Goal: Task Accomplishment & Management: Complete application form

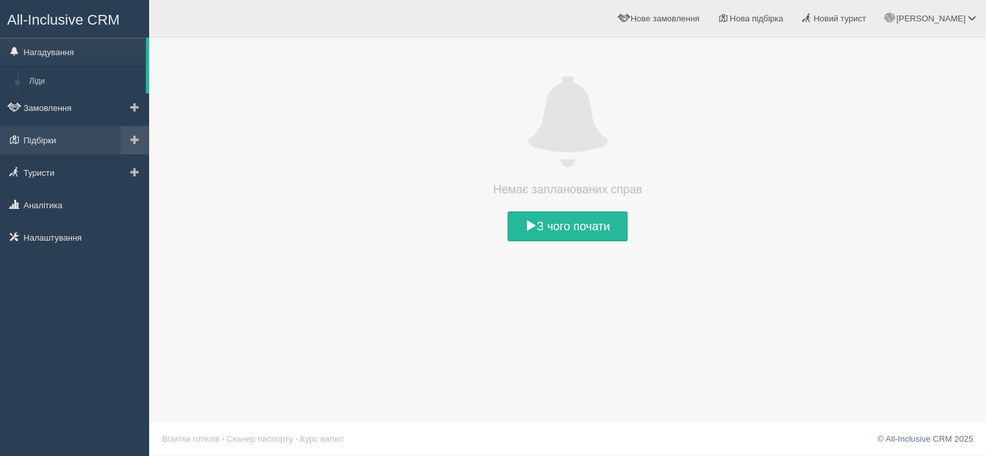
click at [130, 137] on span at bounding box center [134, 139] width 9 height 9
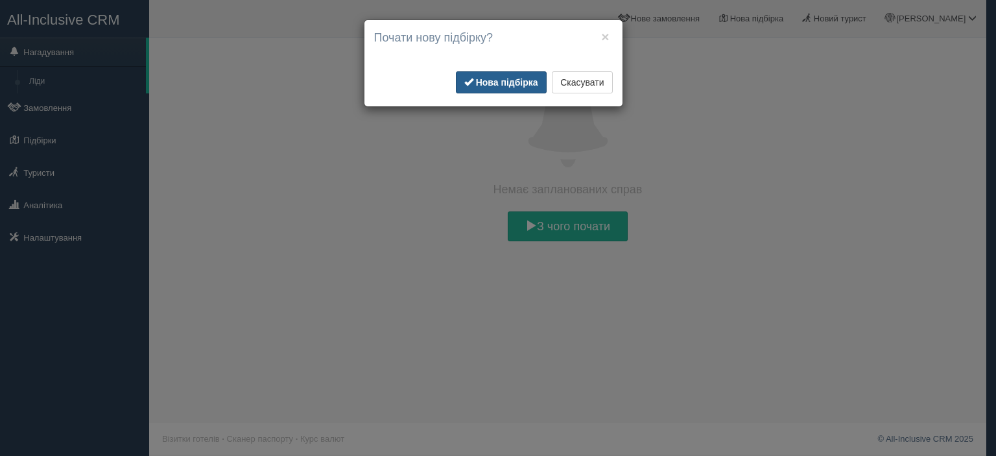
click at [501, 88] on button "Нова підбірка" at bounding box center [501, 82] width 91 height 22
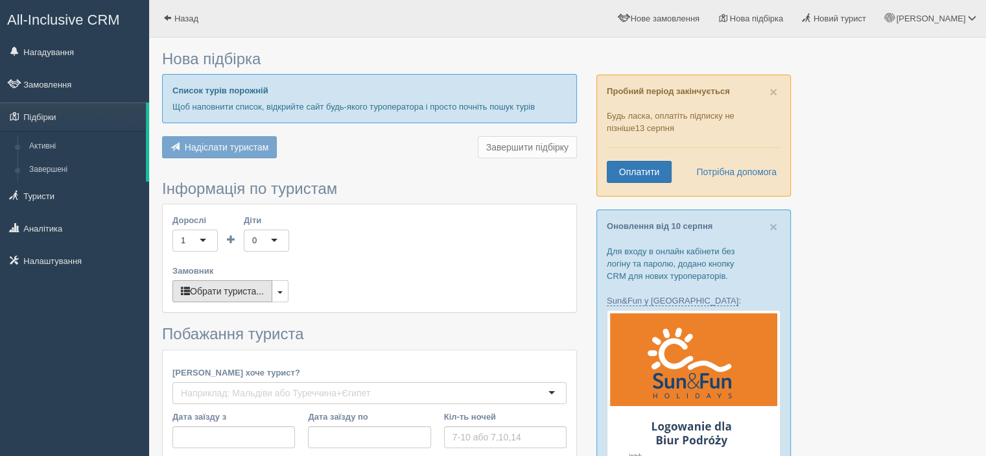
click at [228, 288] on button "Обрати туриста..." at bounding box center [223, 291] width 100 height 22
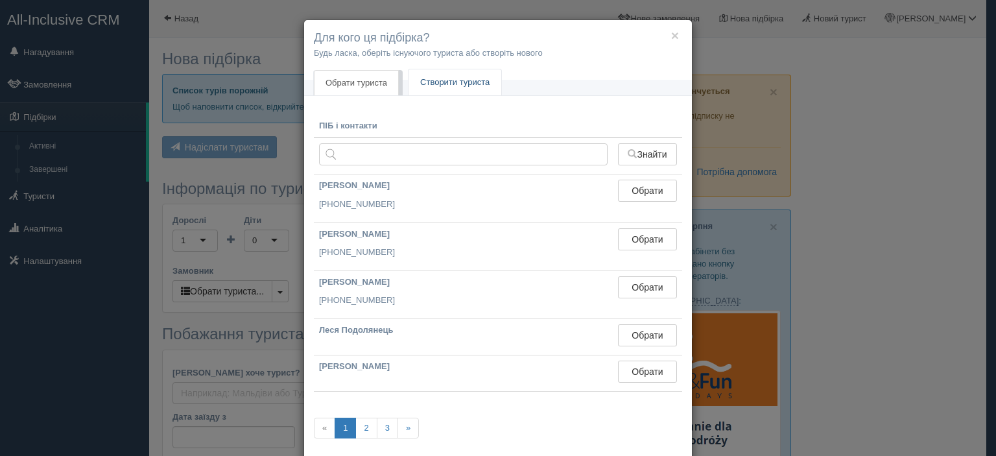
click at [436, 85] on link "Створити туриста" at bounding box center [455, 82] width 93 height 27
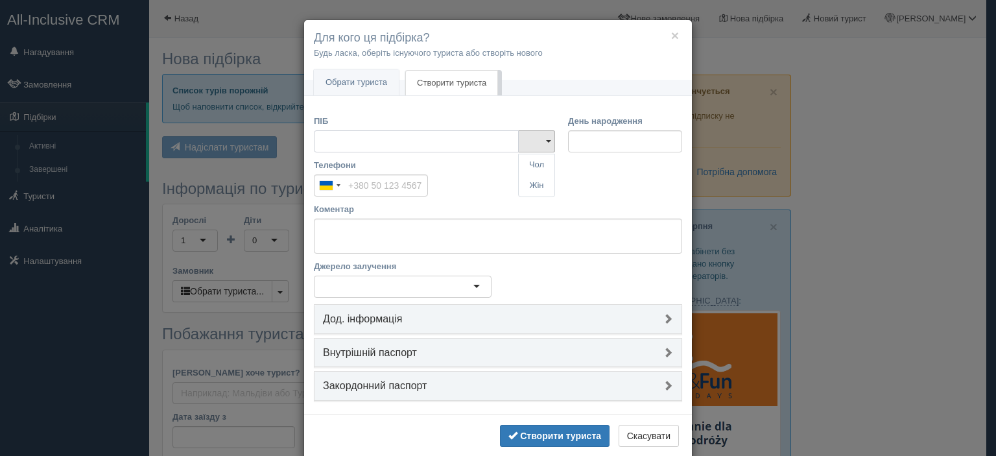
click at [420, 142] on input "ПІБ" at bounding box center [416, 141] width 205 height 22
type input "[PERSON_NAME]"
click at [536, 165] on link "Чол" at bounding box center [537, 164] width 36 height 21
click at [387, 181] on input "Телефони" at bounding box center [371, 185] width 114 height 22
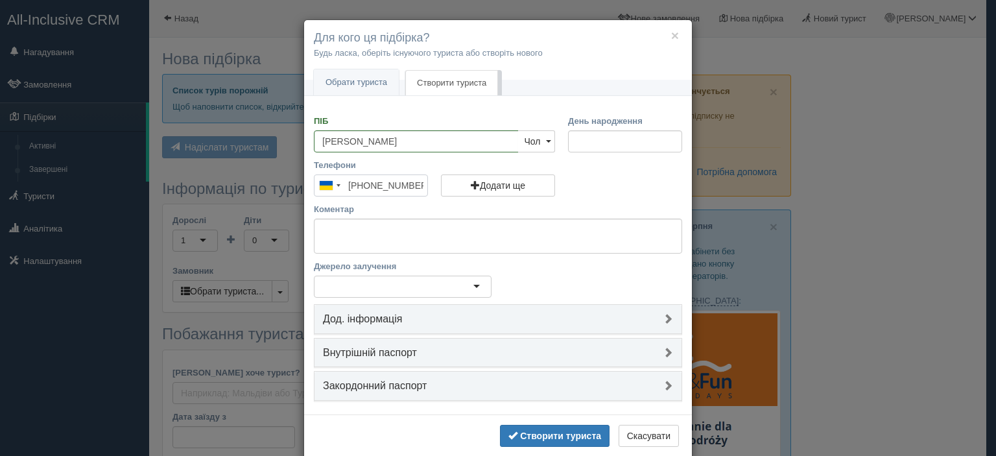
type input "[PHONE_NUMBER]"
click at [385, 222] on textarea "Коментар" at bounding box center [498, 236] width 368 height 35
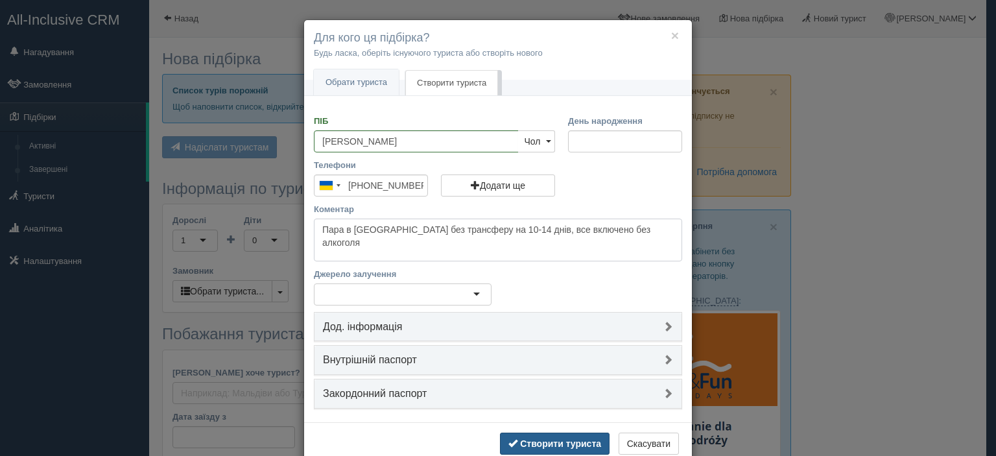
type textarea "Пара в Туреччину без трансферу на 10-14 днів, все включено без алкоголя"
click at [521, 434] on button "Створити туриста" at bounding box center [555, 444] width 110 height 22
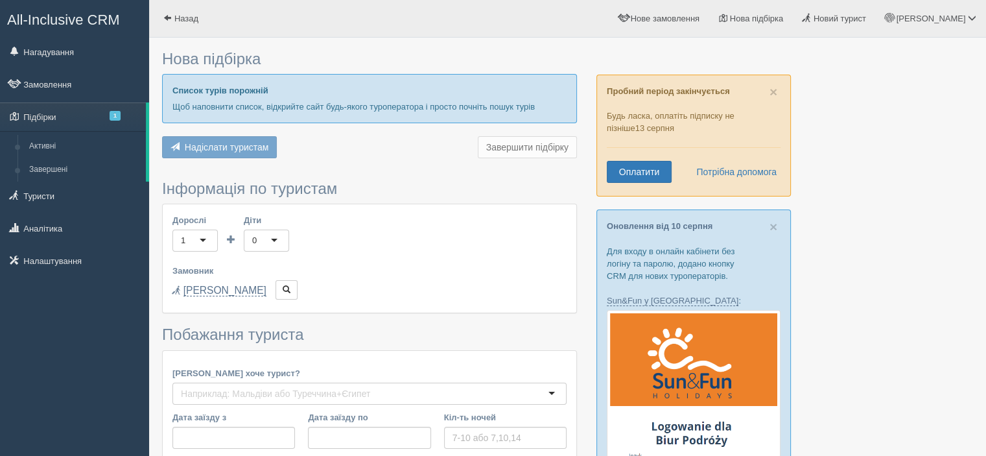
type input "13"
type input "44100"
type input "44200"
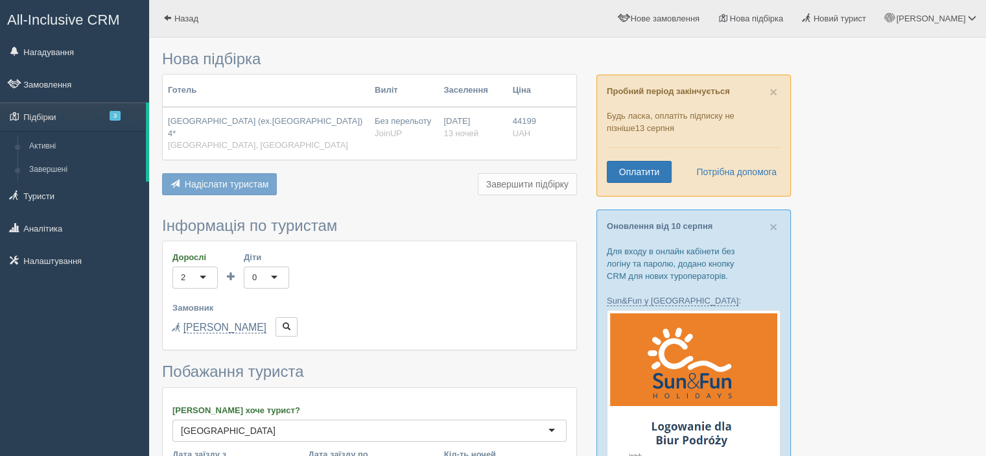
type input "10-13"
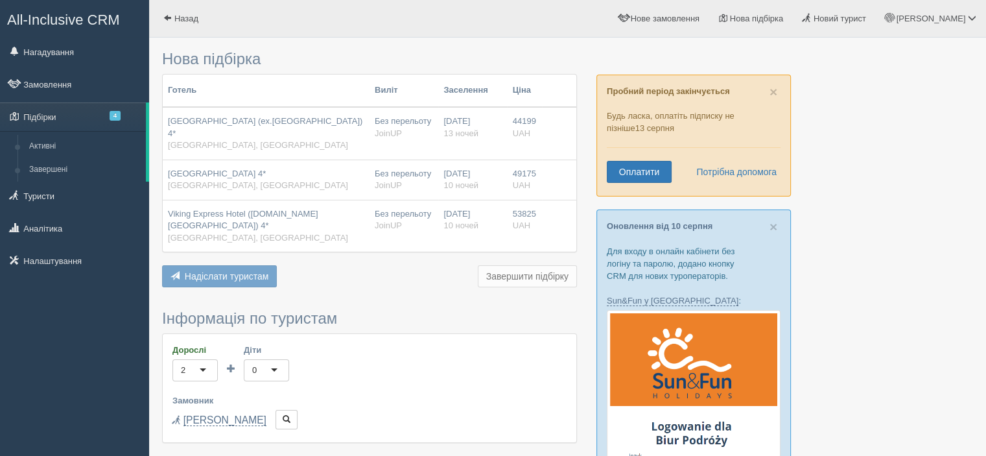
type input "74200"
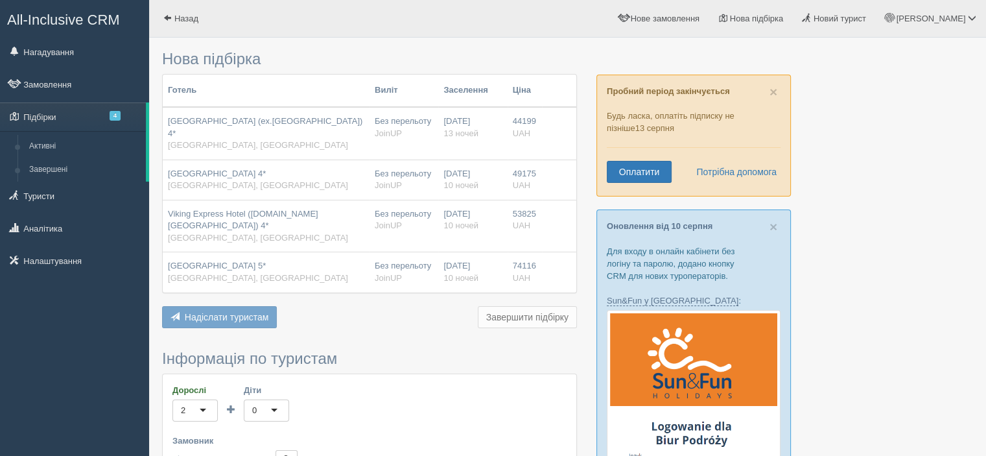
scroll to position [324, 0]
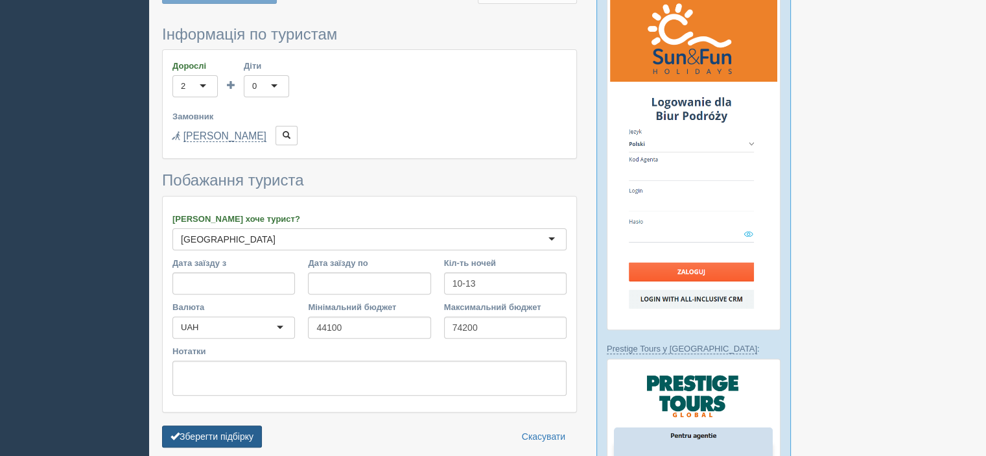
click at [238, 425] on button "Зберегти підбірку" at bounding box center [212, 436] width 100 height 22
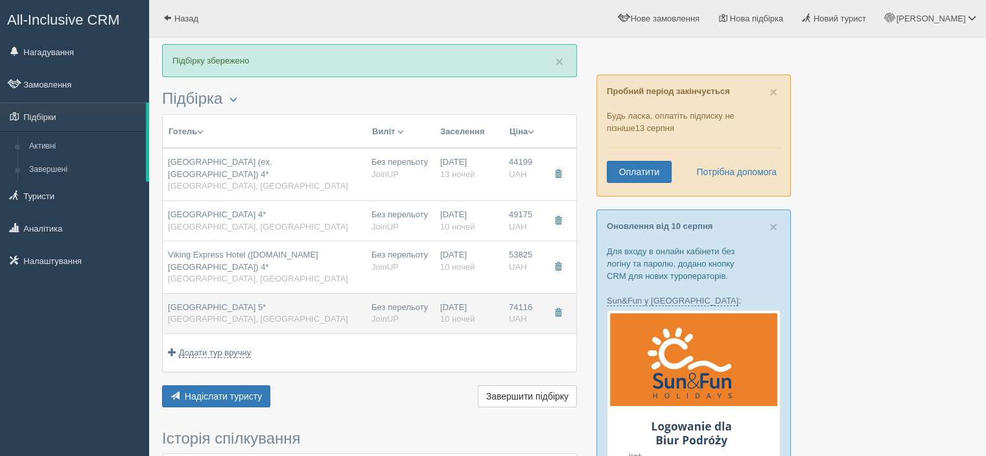
click at [254, 302] on span "[GEOGRAPHIC_DATA] 5*" at bounding box center [217, 307] width 98 height 10
type input "[GEOGRAPHIC_DATA] 5*"
type input "[GEOGRAPHIC_DATA]"
type input "Beldibi"
type input "74116.00"
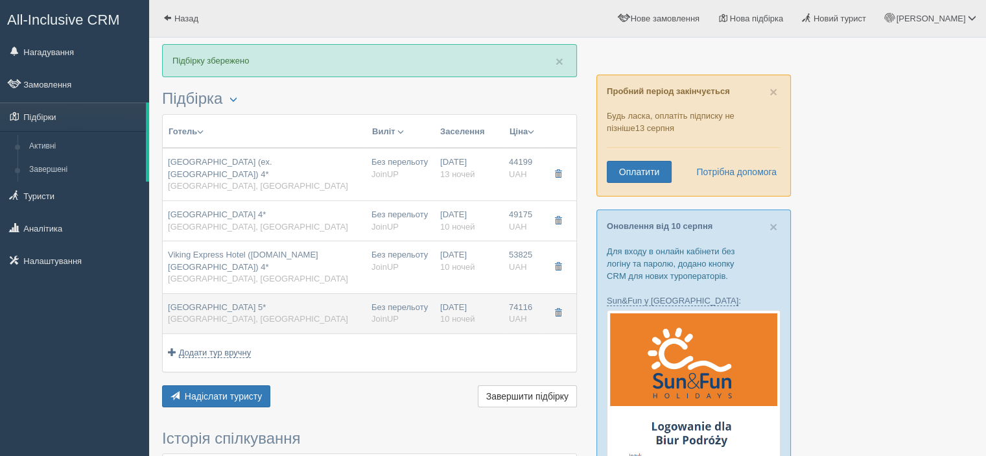
type input "Без перельоту"
type input "10"
type input "Superior Room Land View"
type input "ALL INCLUSIVE PLUS"
type input "JoinUP"
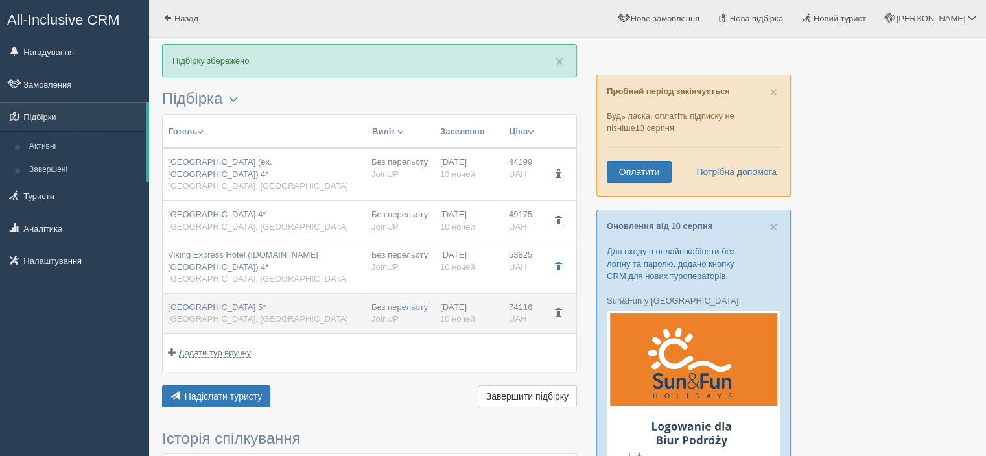
type input "[URL][DOMAIN_NAME]"
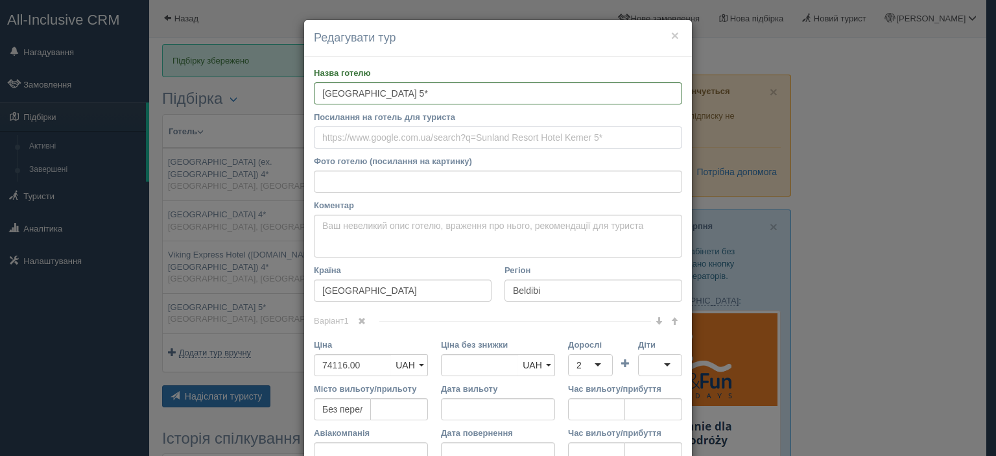
click at [465, 136] on input "Посилання на готель для туриста" at bounding box center [498, 137] width 368 height 22
paste input "[URL][DOMAIN_NAME]"
type input "[URL][DOMAIN_NAME]"
click at [519, 176] on input "Фото готелю (посилання на картинку)" at bounding box center [498, 182] width 368 height 22
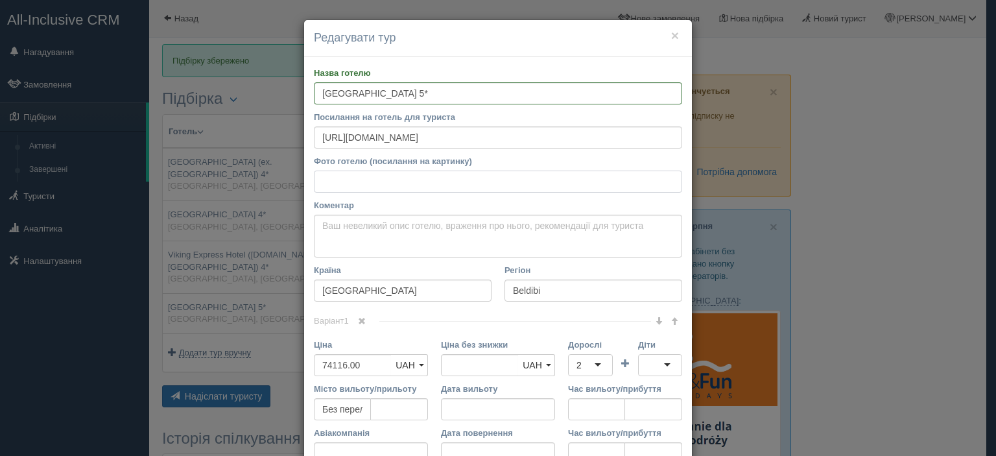
scroll to position [0, 0]
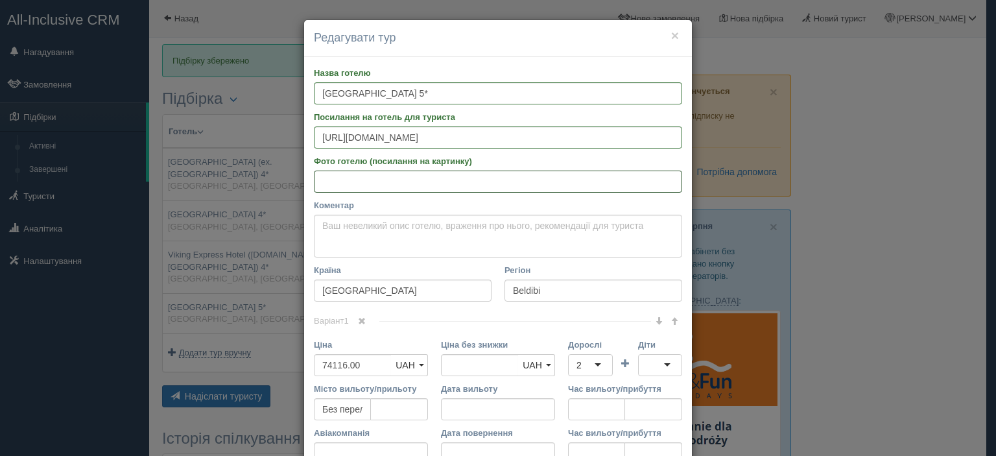
click at [446, 176] on input "Фото готелю (посилання на картинку)" at bounding box center [498, 182] width 368 height 22
paste input "[URL][DOMAIN_NAME]"
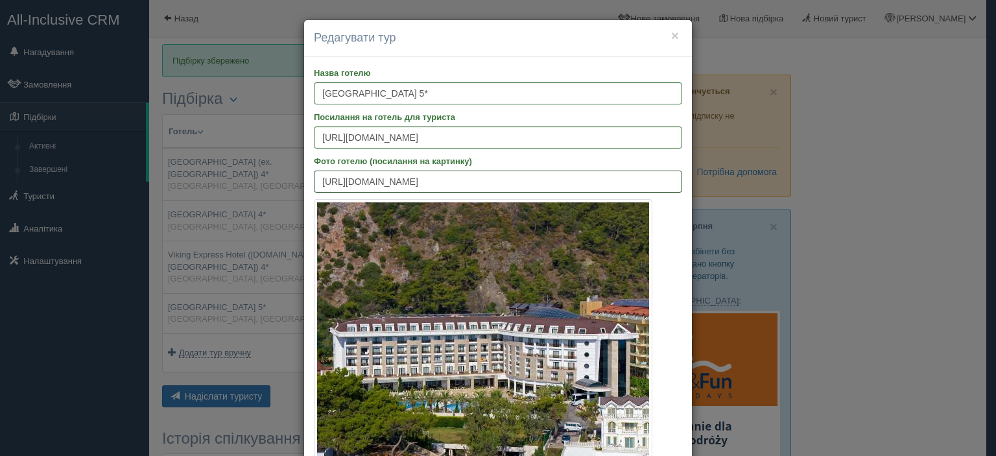
type input "[URL][DOMAIN_NAME]"
click at [472, 88] on input "[GEOGRAPHIC_DATA] 5*" at bounding box center [498, 93] width 368 height 22
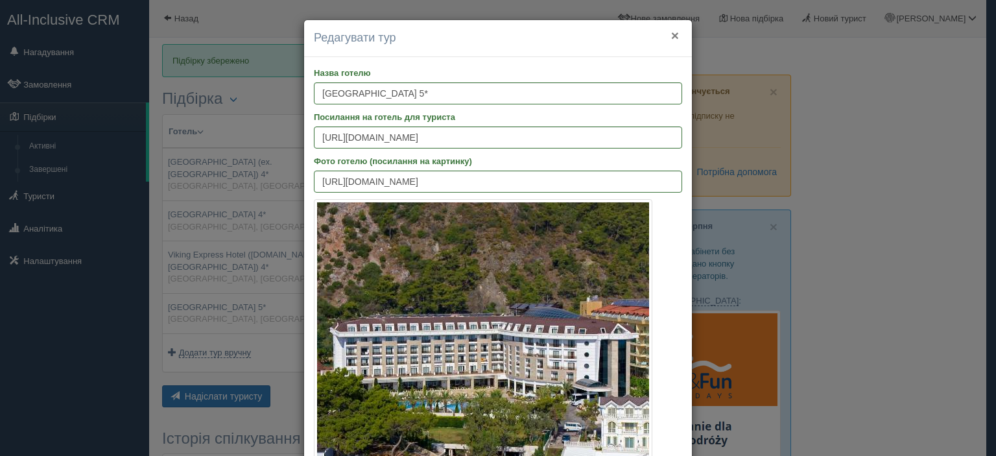
click at [673, 36] on button "×" at bounding box center [675, 36] width 8 height 14
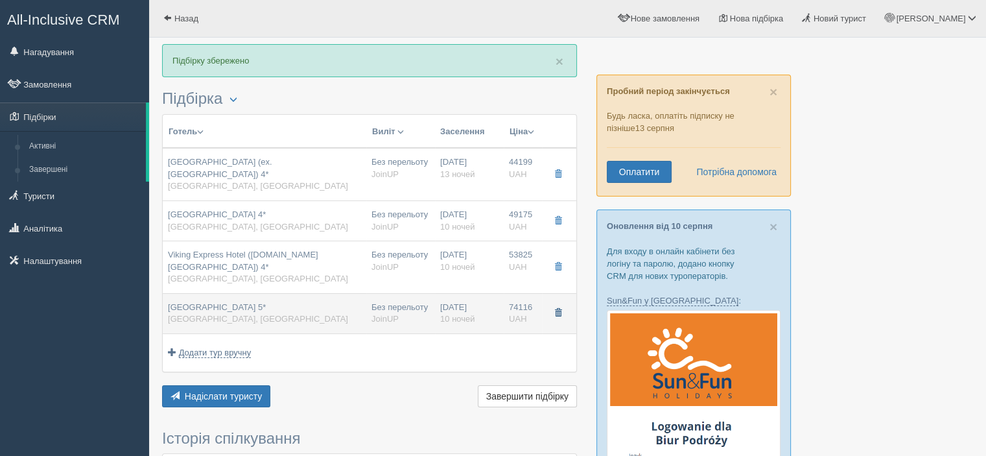
click at [562, 309] on span "button" at bounding box center [559, 313] width 8 height 8
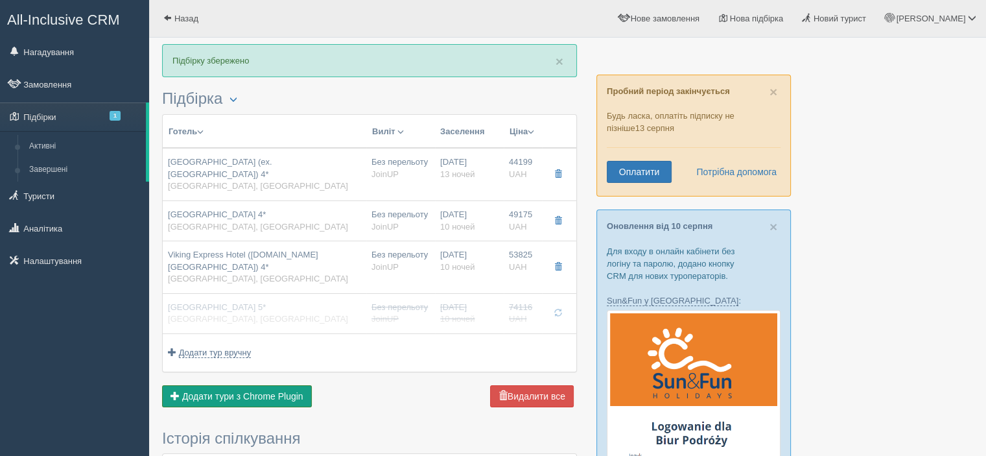
click at [267, 391] on span "Додати тури з Chrome Plugin" at bounding box center [242, 396] width 121 height 10
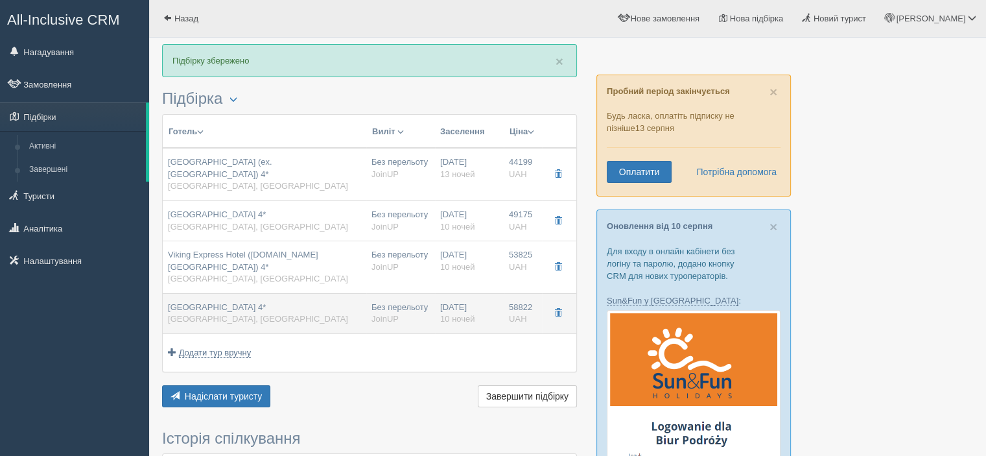
click at [228, 302] on span "[GEOGRAPHIC_DATA] 4*" at bounding box center [217, 307] width 98 height 10
type input "[GEOGRAPHIC_DATA] 4*"
type input "Kemer"
type input "58822.00"
type input "Standard Room"
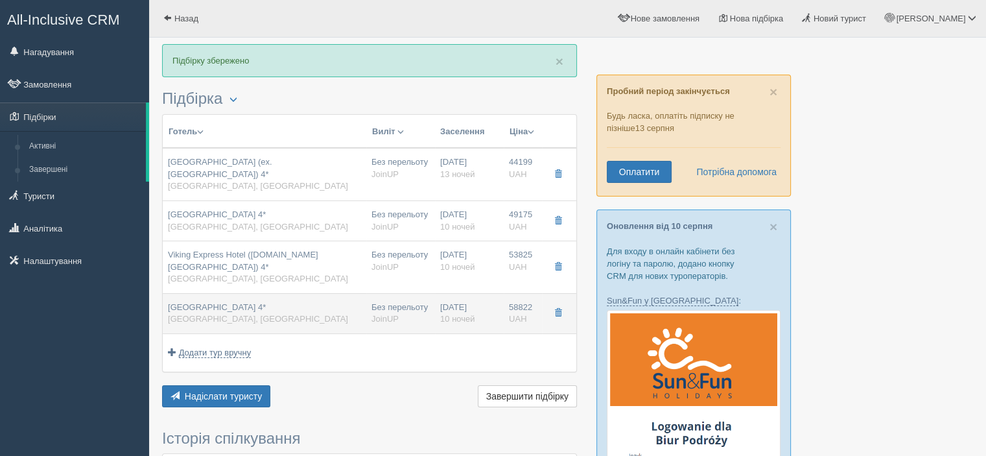
type input "All Inclusive"
type input "[URL][DOMAIN_NAME]"
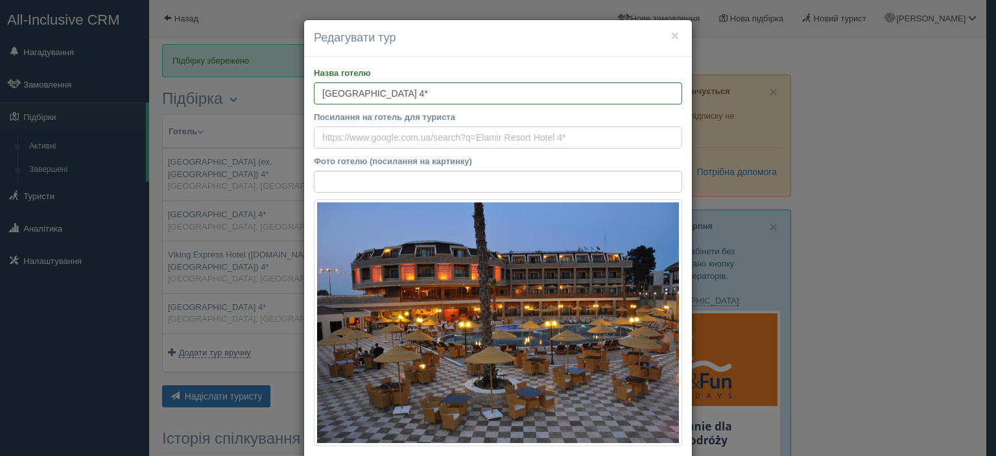
click at [455, 137] on input "Посилання на готель для туриста" at bounding box center [498, 137] width 368 height 22
paste input "[URL][DOMAIN_NAME]"
type input "[URL][DOMAIN_NAME]"
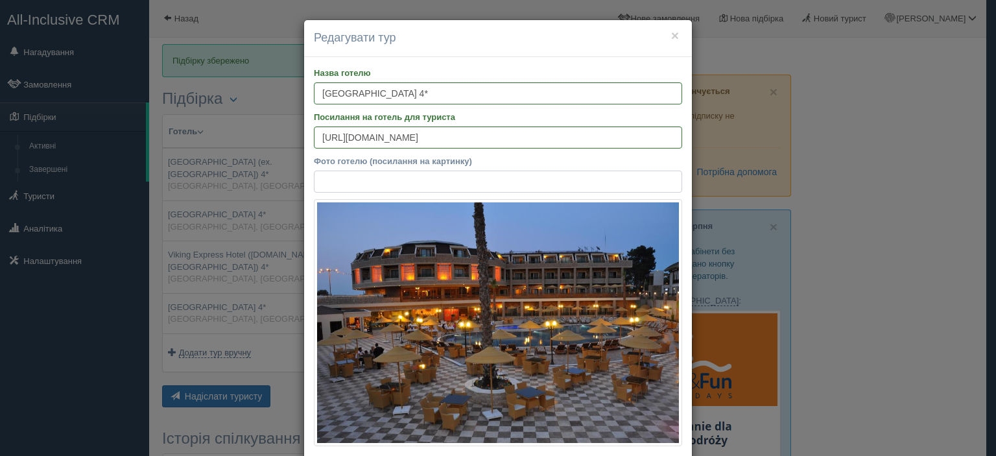
click at [490, 179] on input "Фото готелю (посилання на картинку)" at bounding box center [498, 182] width 368 height 22
paste input "[URL][DOMAIN_NAME]"
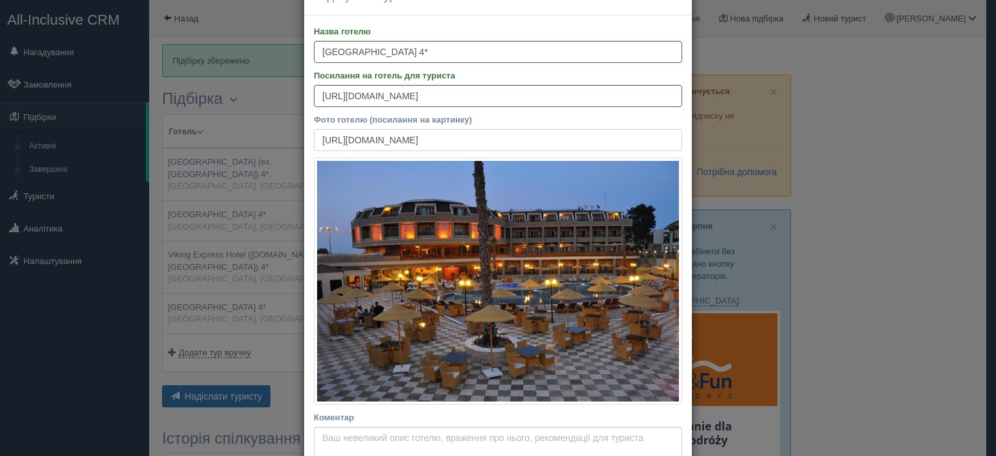
scroll to position [65, 0]
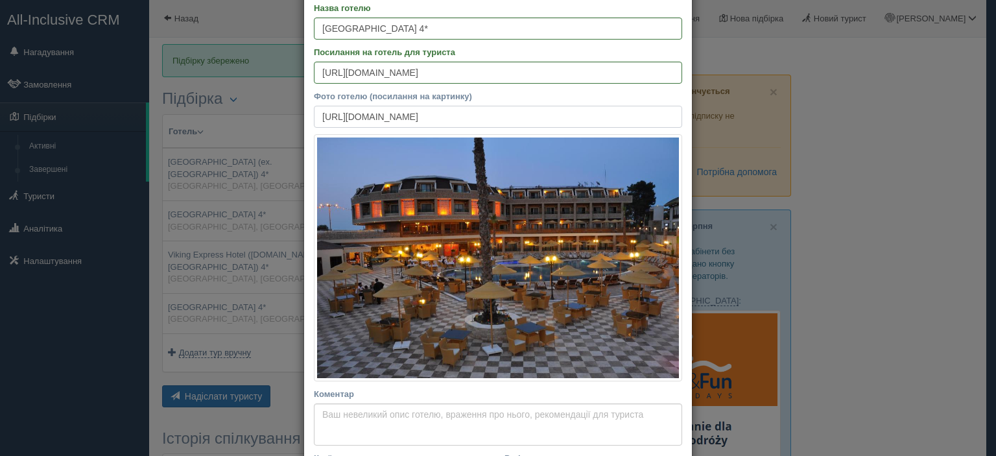
type input "[URL][DOMAIN_NAME]"
click at [496, 30] on input "[GEOGRAPHIC_DATA] 4*" at bounding box center [498, 29] width 368 height 22
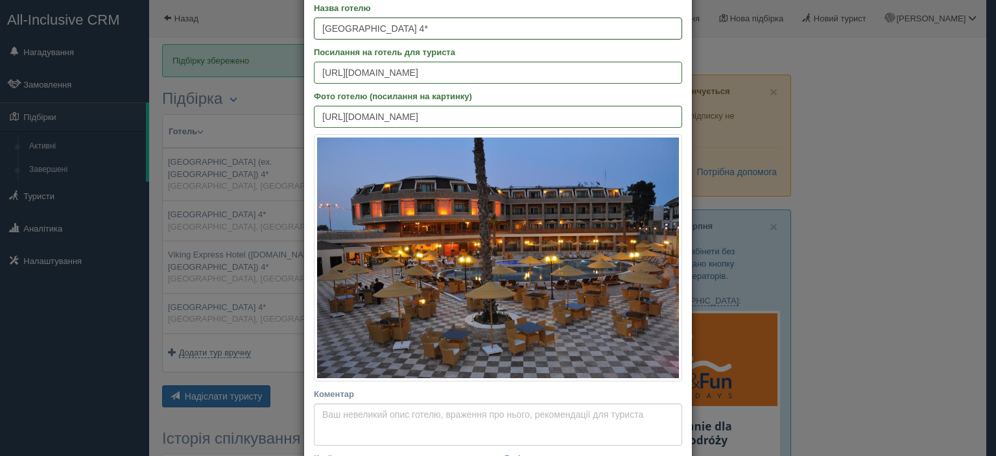
click at [496, 30] on input "[GEOGRAPHIC_DATA] 4*" at bounding box center [498, 29] width 368 height 22
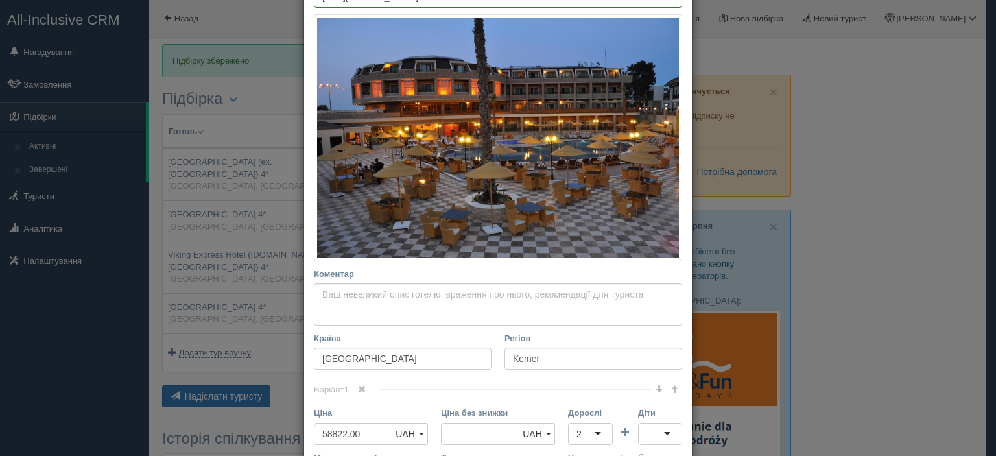
scroll to position [324, 0]
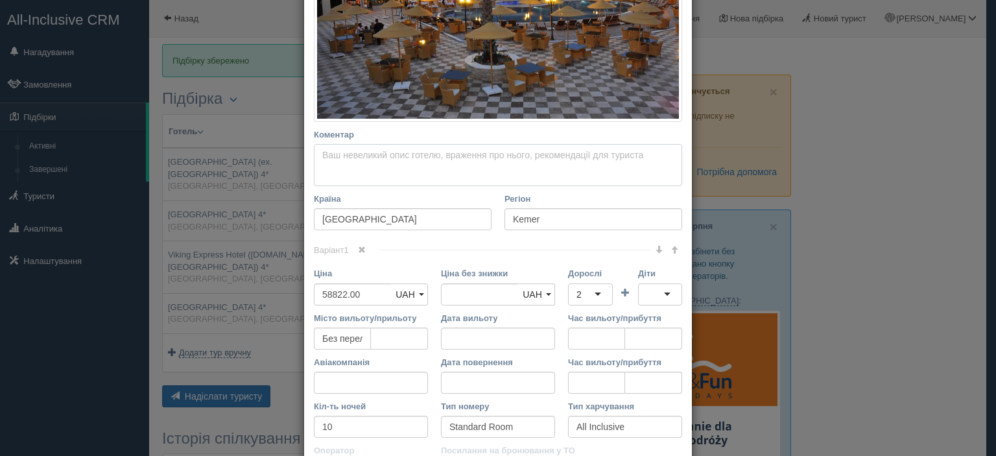
click at [417, 161] on textarea "Коментар Основний опис Додатковий опис Закріпити Збережено Необхідно вказати на…" at bounding box center [498, 165] width 368 height 43
paste textarea "[GEOGRAPHIC_DATA] 4* — затишний готель у [GEOGRAPHIC_DATA], розташований за кіл…"
type textarea "[GEOGRAPHIC_DATA] 4* — затишний готель у [GEOGRAPHIC_DATA], розташований за кіл…"
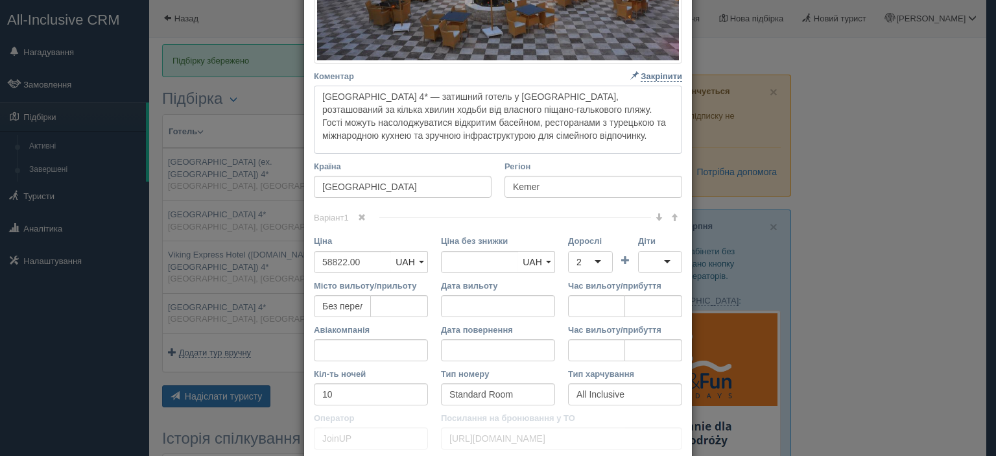
scroll to position [481, 0]
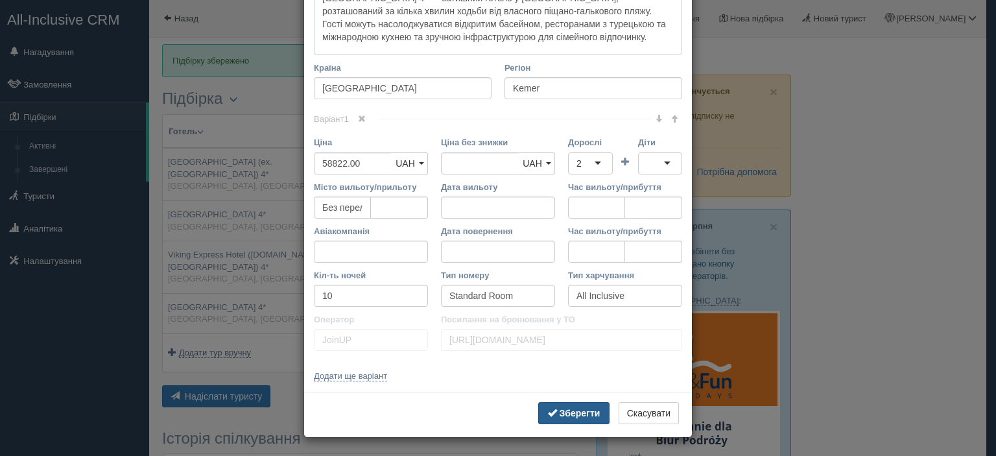
type textarea "[GEOGRAPHIC_DATA] 4* — затишний готель у [GEOGRAPHIC_DATA], розташований за кіл…"
click at [579, 414] on b "Зберегти" at bounding box center [580, 413] width 41 height 10
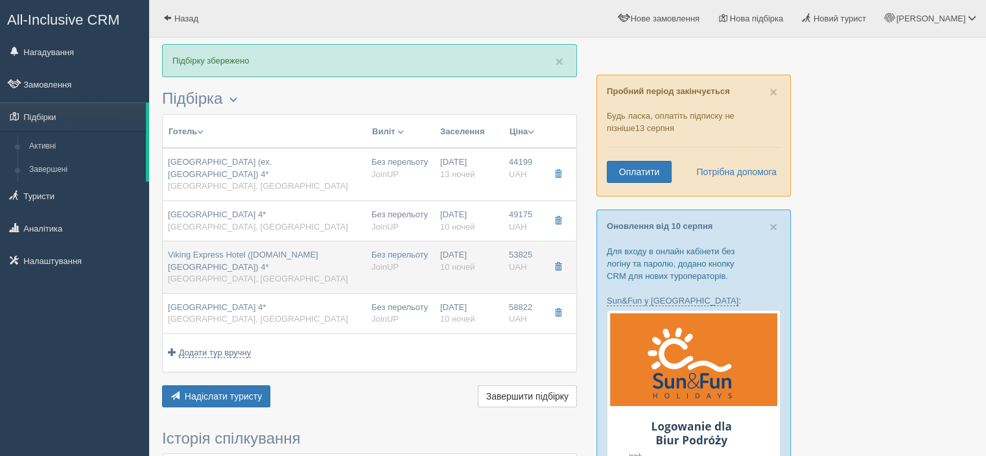
click at [221, 274] on span "[GEOGRAPHIC_DATA], [GEOGRAPHIC_DATA]" at bounding box center [258, 279] width 180 height 10
type input "Viking Express Hotel ([DOMAIN_NAME][GEOGRAPHIC_DATA]) 4*"
type input "53825.00"
type input "[URL][DOMAIN_NAME]"
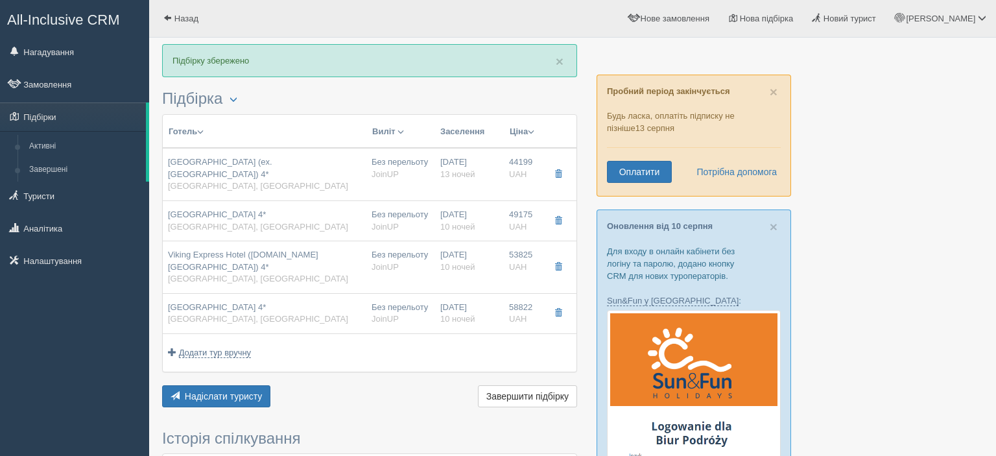
scroll to position [0, 0]
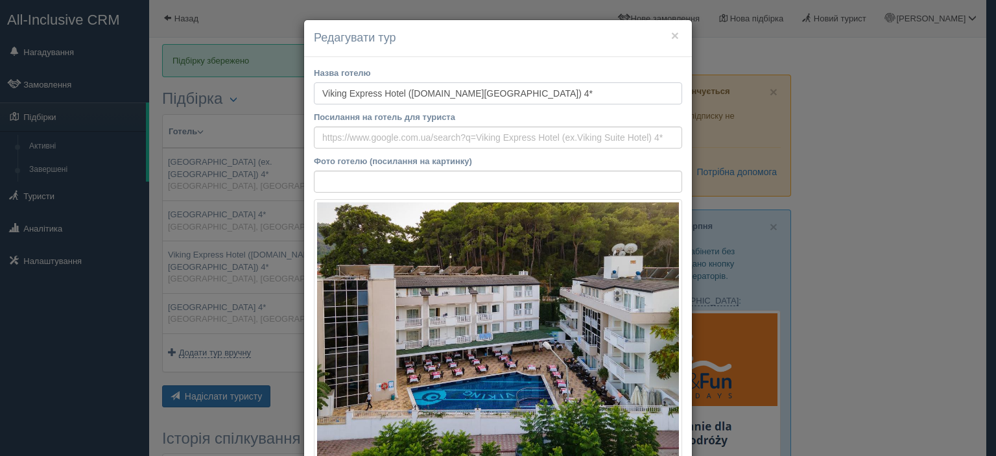
click at [516, 86] on input "Viking Express Hotel ([DOMAIN_NAME][GEOGRAPHIC_DATA]) 4*" at bounding box center [498, 93] width 368 height 22
click at [442, 119] on label "Посилання на готель для туриста" at bounding box center [498, 117] width 368 height 12
click at [442, 126] on input "Посилання на готель для туриста" at bounding box center [498, 137] width 368 height 22
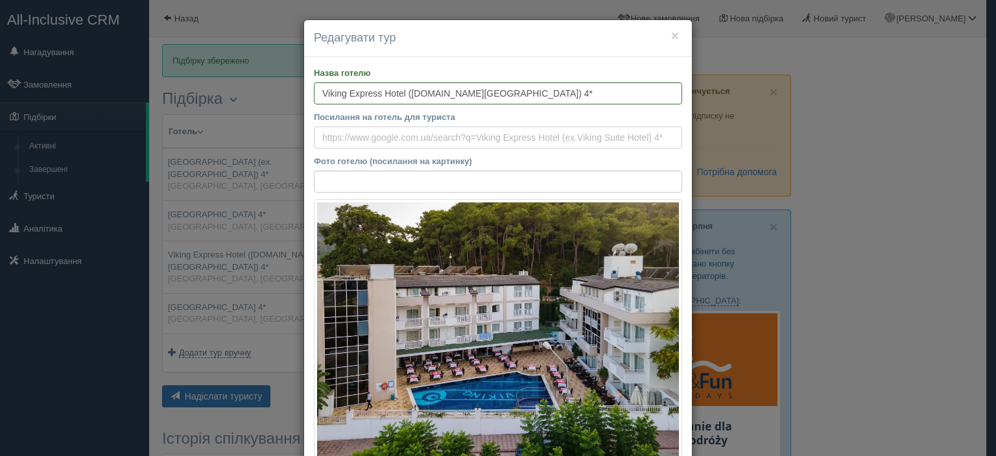
click at [436, 136] on input "Посилання на готель для туриста" at bounding box center [498, 137] width 368 height 22
paste input "[URL][DOMAIN_NAME]"
type input "[URL][DOMAIN_NAME]"
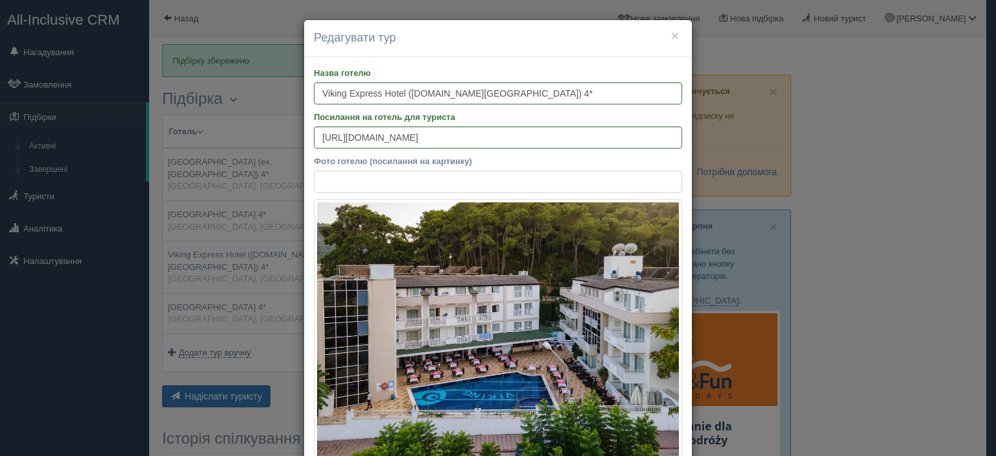
click at [438, 186] on input "Фото готелю (посилання на картинку)" at bounding box center [498, 182] width 368 height 22
paste input "[URL][DOMAIN_NAME]"
type input "[URL][DOMAIN_NAME]"
click at [510, 90] on input "Viking Express Hotel ([DOMAIN_NAME][GEOGRAPHIC_DATA]) 4*" at bounding box center [498, 93] width 368 height 22
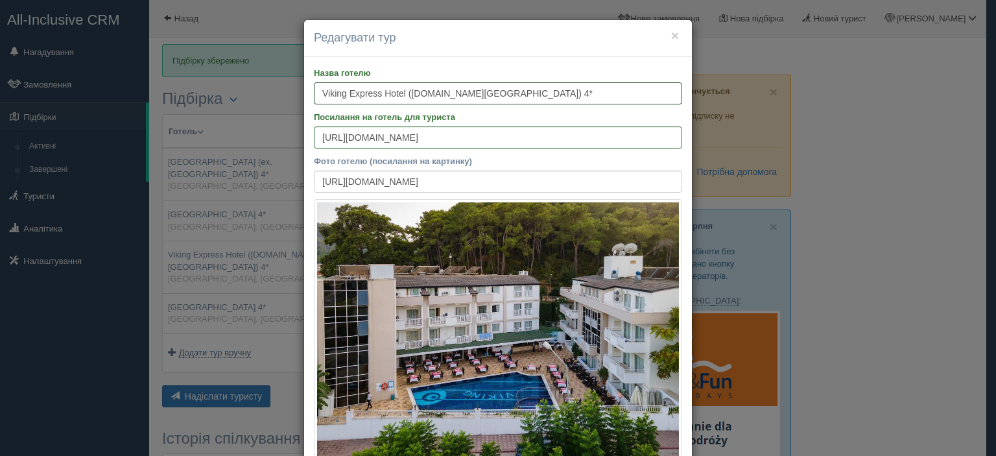
scroll to position [0, 0]
click at [510, 90] on input "Viking Express Hotel ([DOMAIN_NAME][GEOGRAPHIC_DATA]) 4*" at bounding box center [498, 93] width 368 height 22
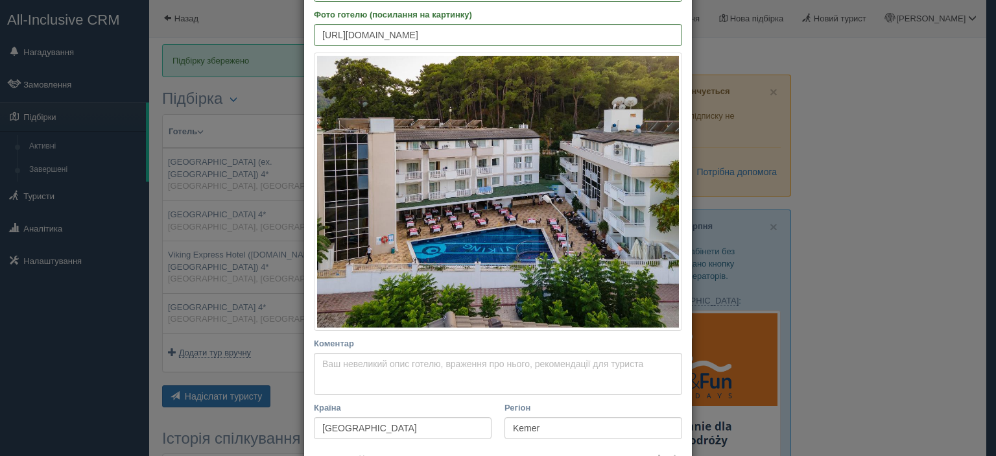
scroll to position [324, 0]
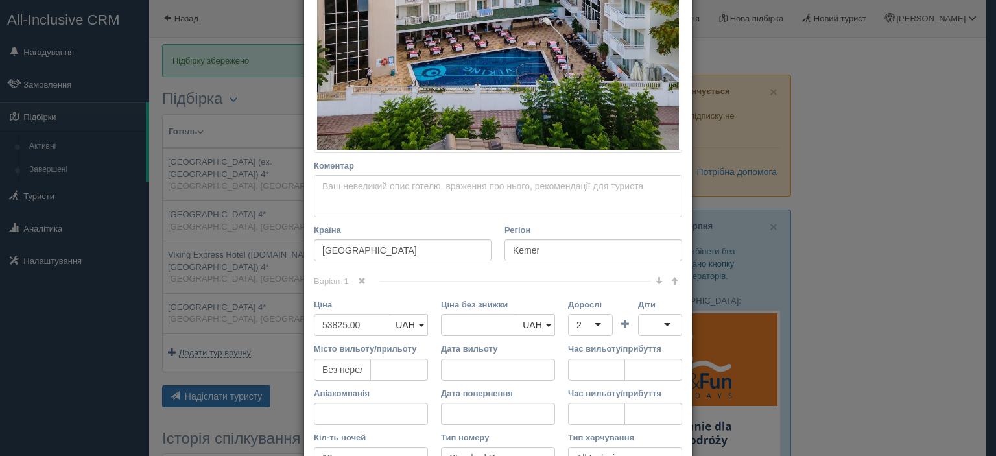
click at [420, 191] on textarea "Коментар Основний опис Додатковий опис Закріпити Збережено Необхідно вказати на…" at bounding box center [498, 196] width 368 height 43
paste textarea "Viking Express Hotel (ex. [GEOGRAPHIC_DATA]) 4* — готель у центрі [GEOGRAPHIC_D…"
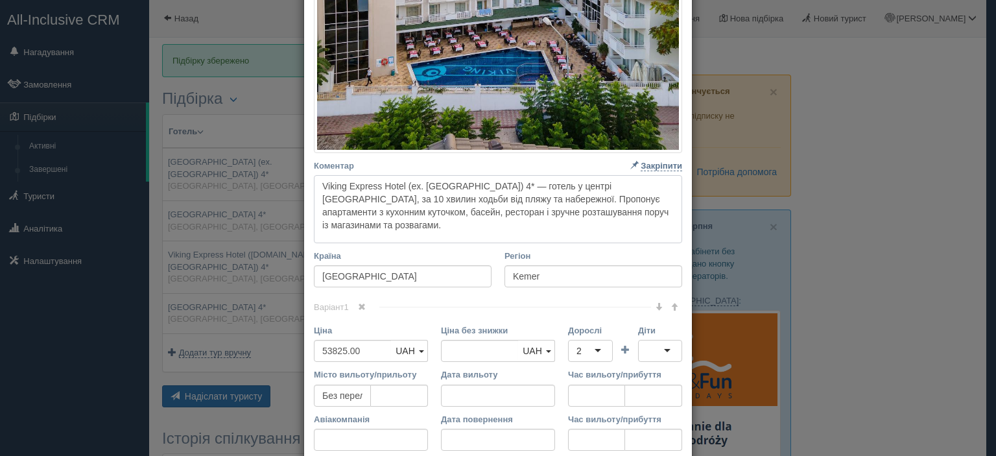
scroll to position [512, 0]
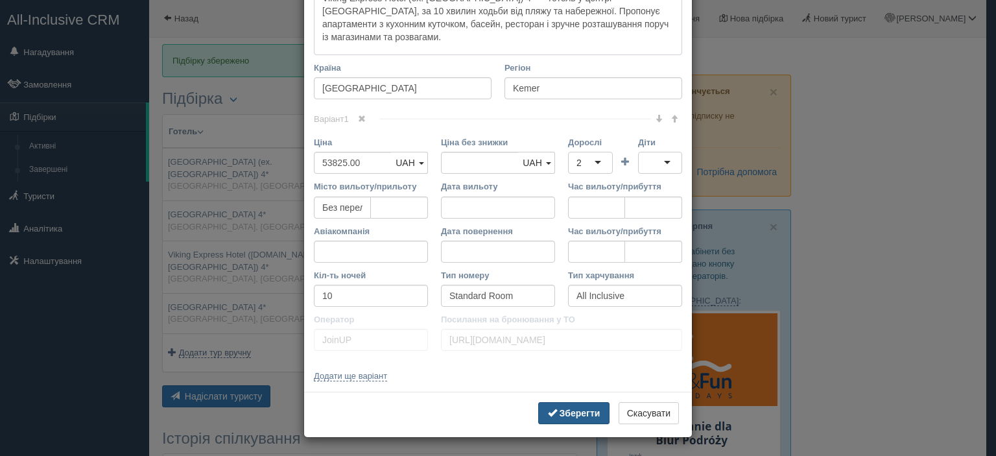
type textarea "Viking Express Hotel (ex. [GEOGRAPHIC_DATA]) 4* — готель у центрі [GEOGRAPHIC_D…"
click at [566, 417] on button "Зберегти" at bounding box center [573, 413] width 71 height 22
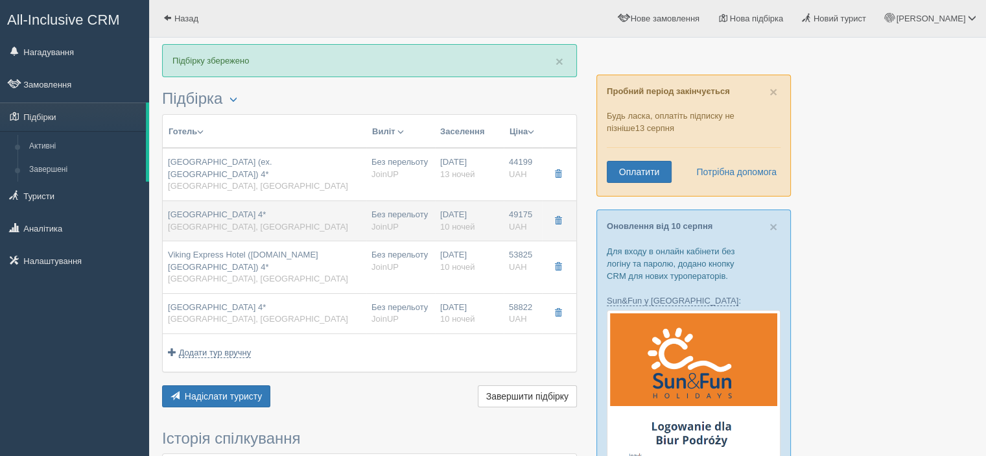
click at [253, 211] on div "[GEOGRAPHIC_DATA] 4* [GEOGRAPHIC_DATA], [GEOGRAPHIC_DATA]" at bounding box center [258, 221] width 180 height 24
type input "[GEOGRAPHIC_DATA] 4*"
type input "49175.00"
type input "[URL][DOMAIN_NAME]"
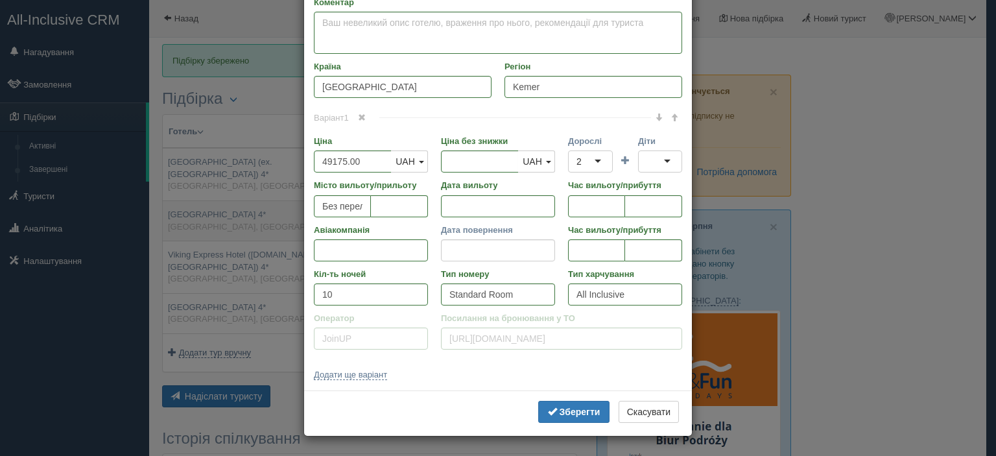
scroll to position [0, 0]
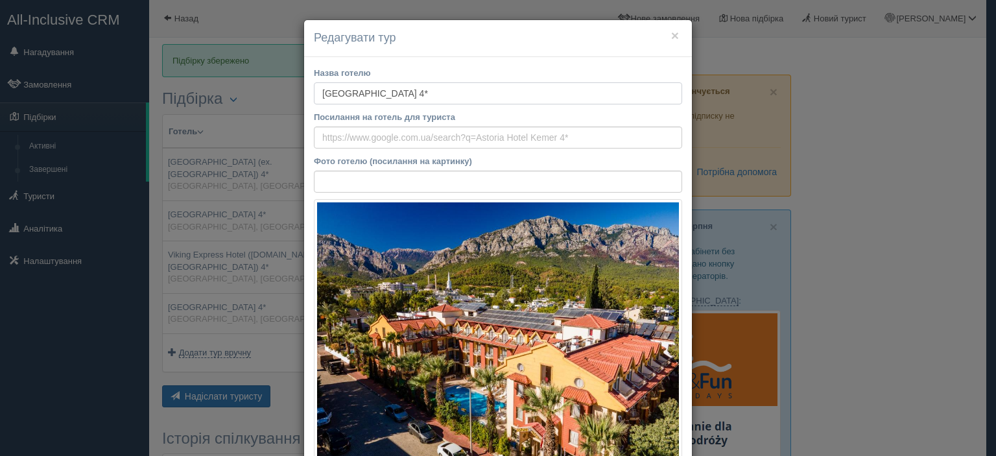
click at [430, 93] on input "[GEOGRAPHIC_DATA] 4*" at bounding box center [498, 93] width 368 height 22
click at [472, 134] on input "Посилання на готель для туриста" at bounding box center [498, 137] width 368 height 22
paste input "[URL][DOMAIN_NAME]"
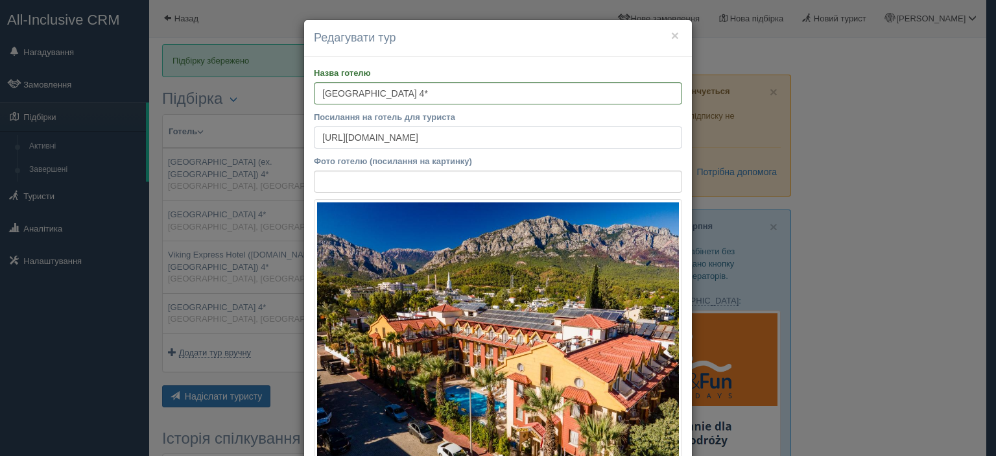
scroll to position [0, 2256]
type input "[URL][DOMAIN_NAME]"
click at [484, 191] on input "Фото готелю (посилання на картинку)" at bounding box center [498, 182] width 368 height 22
paste input "[URL][DOMAIN_NAME]"
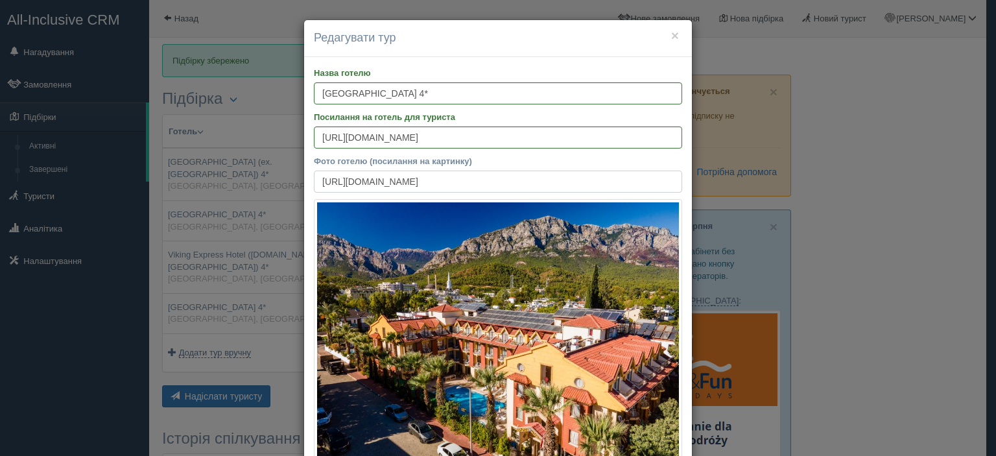
type input "[URL][DOMAIN_NAME]"
click at [477, 99] on input "[GEOGRAPHIC_DATA] 4*" at bounding box center [498, 93] width 368 height 22
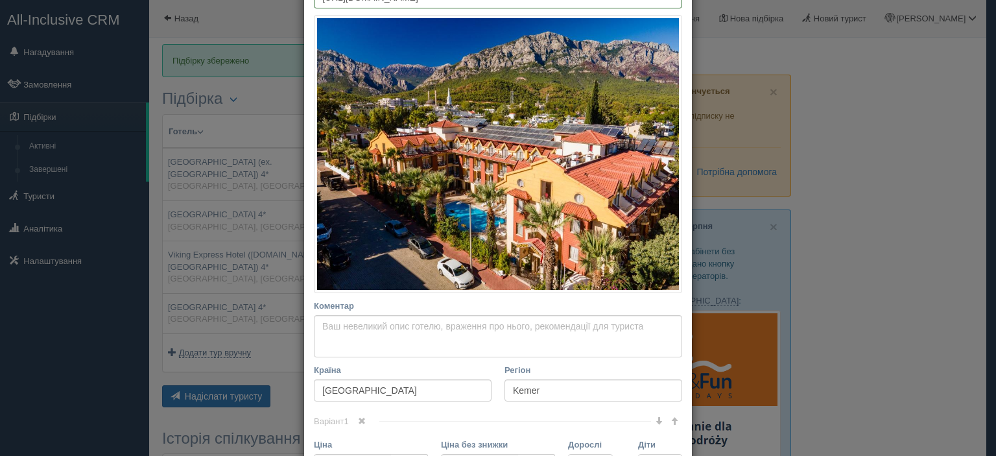
scroll to position [389, 0]
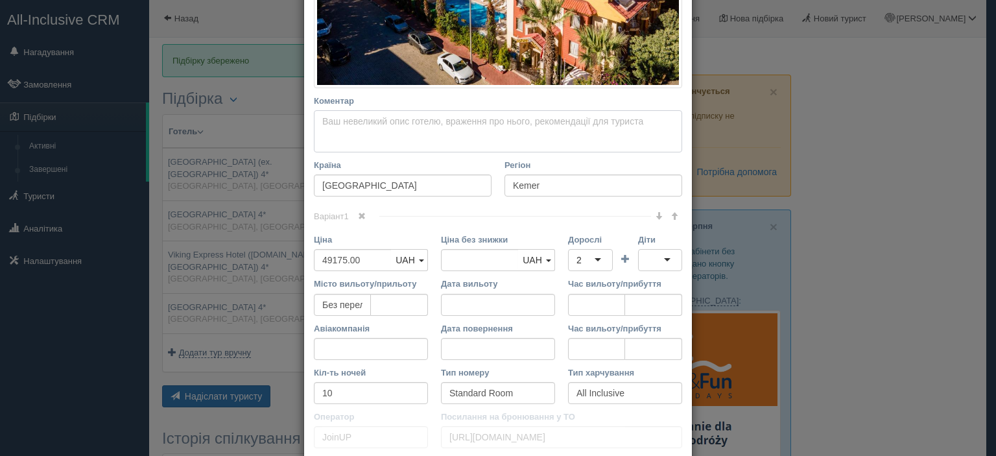
click at [433, 134] on textarea "Коментар Основний опис Додатковий опис Закріпити Збережено Необхідно вказати на…" at bounding box center [498, 131] width 368 height 43
paste textarea "Astoria Hotel Kemer 4* — готель у самому центрі [GEOGRAPHIC_DATA], всього за кі…"
type textarea "Astoria Hotel Kemer 4* — готель у самому центрі [GEOGRAPHIC_DATA], всього за кі…"
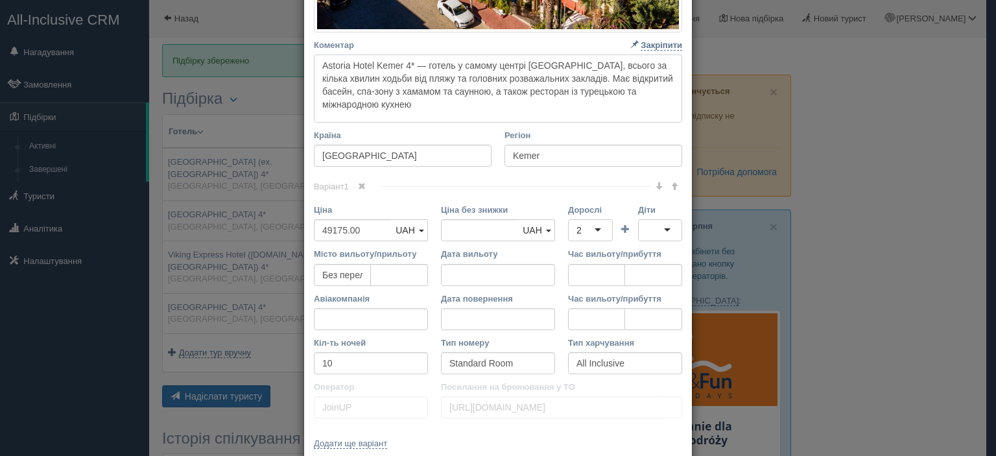
scroll to position [512, 0]
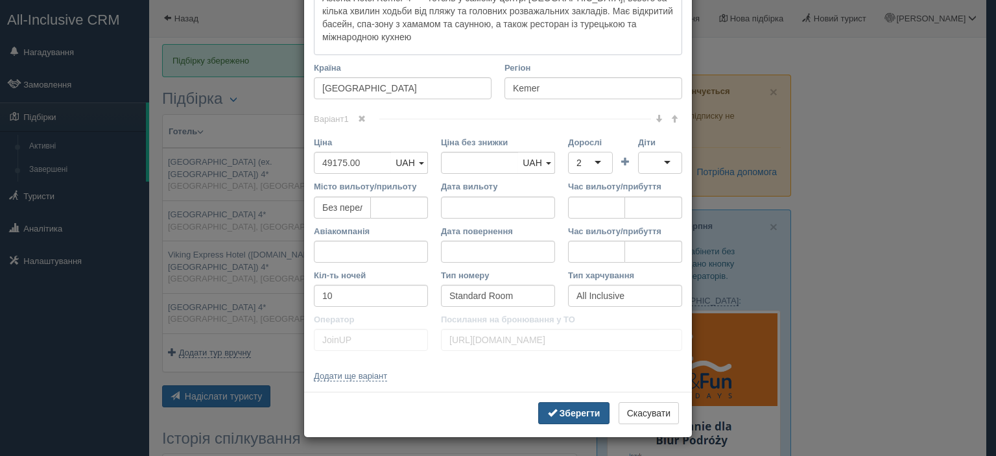
type textarea "Astoria Hotel Kemer 4* — готель у самому центрі [GEOGRAPHIC_DATA], всього за кі…"
click at [572, 412] on b "Зберегти" at bounding box center [580, 413] width 41 height 10
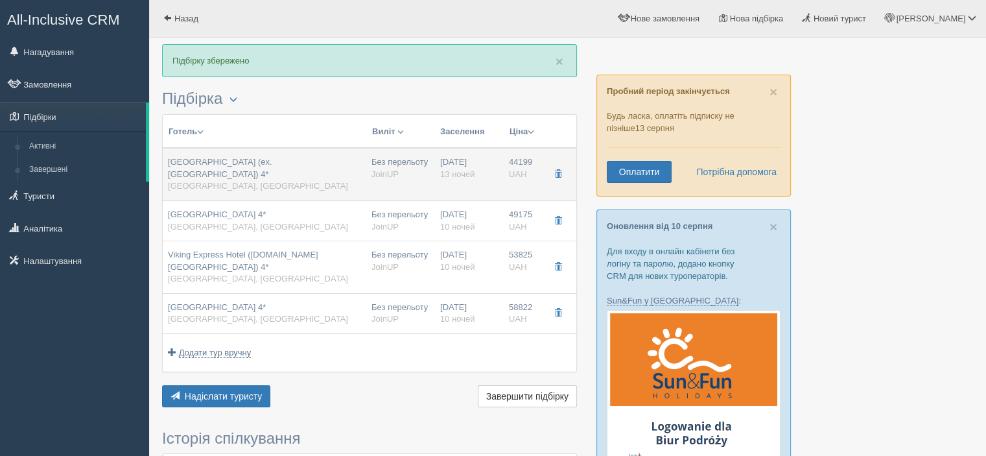
click at [289, 167] on div "[GEOGRAPHIC_DATA] (ex.[GEOGRAPHIC_DATA]) 4* [GEOGRAPHIC_DATA], [GEOGRAPHIC_DATA]" at bounding box center [264, 174] width 193 height 36
type input "[GEOGRAPHIC_DATA] (ex.[GEOGRAPHIC_DATA]) 4*"
type input "[URL][DOMAIN_NAME]"
type input "Beldibi"
type input "44199.00"
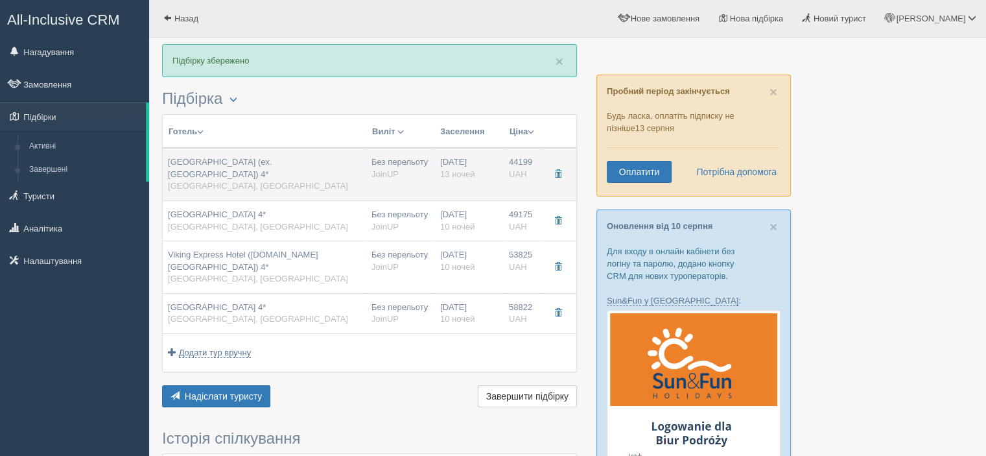
type input "13"
type input "Standard Room Land View"
type input "[URL][DOMAIN_NAME]"
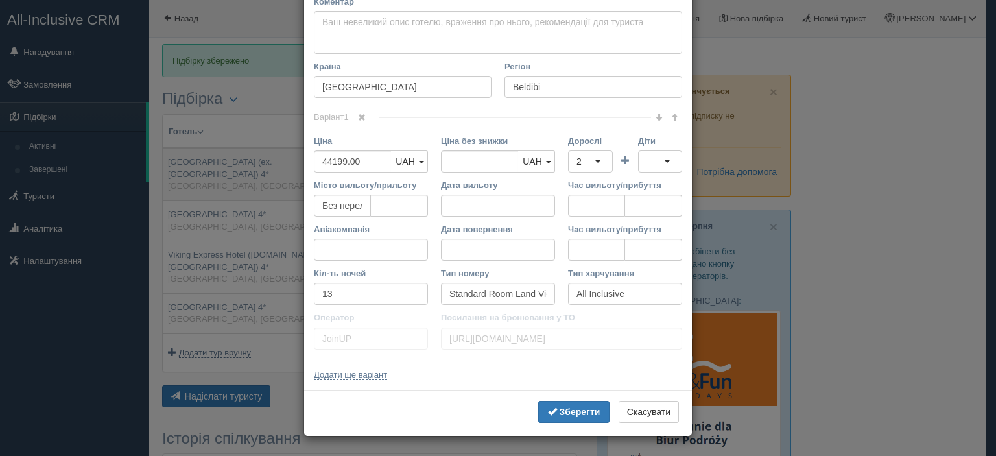
scroll to position [0, 0]
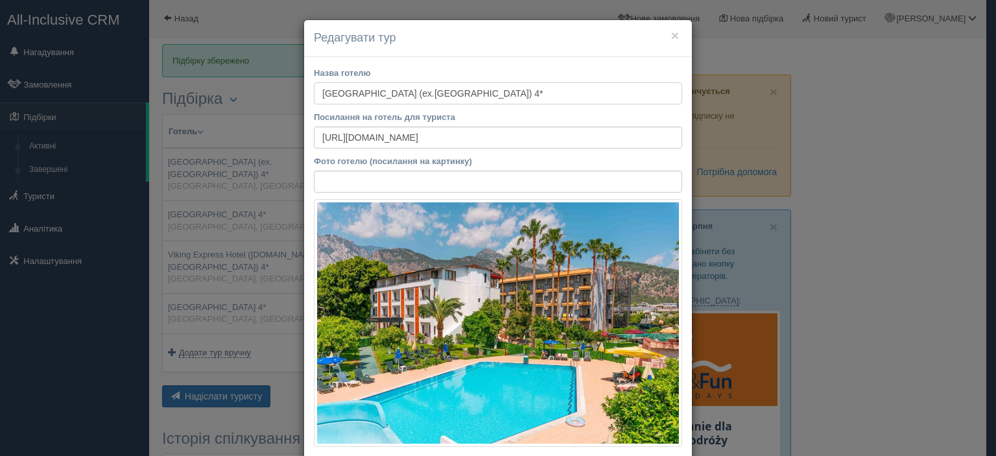
click at [489, 96] on input "[GEOGRAPHIC_DATA] (ex.[GEOGRAPHIC_DATA]) 4*" at bounding box center [498, 93] width 368 height 22
click at [516, 134] on input "[URL][DOMAIN_NAME]" at bounding box center [498, 137] width 368 height 22
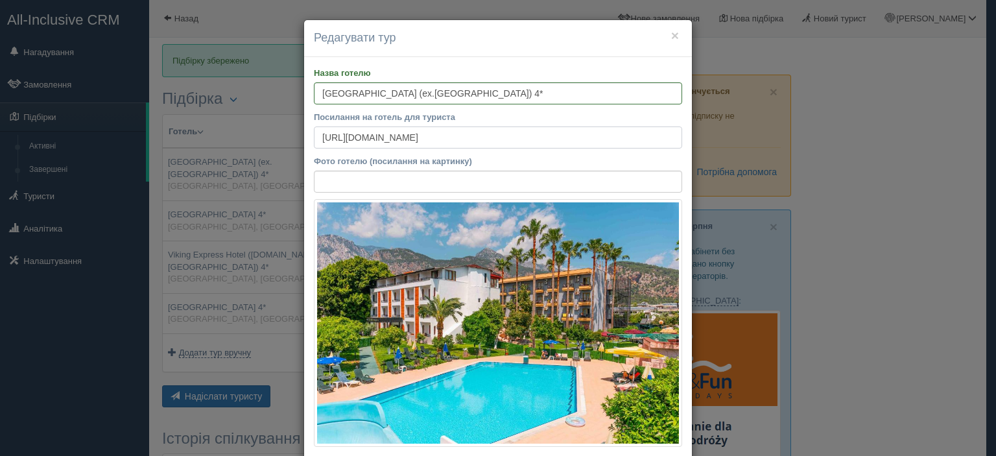
click at [516, 134] on input "[URL][DOMAIN_NAME]" at bounding box center [498, 137] width 368 height 22
paste input "ru.html?aid=356980&label=gog235jc-10CAso5AFCF2JlbHBvaW50LWJlYWNoLWFudGFseWEzSCl…"
type input "[URL][DOMAIN_NAME]"
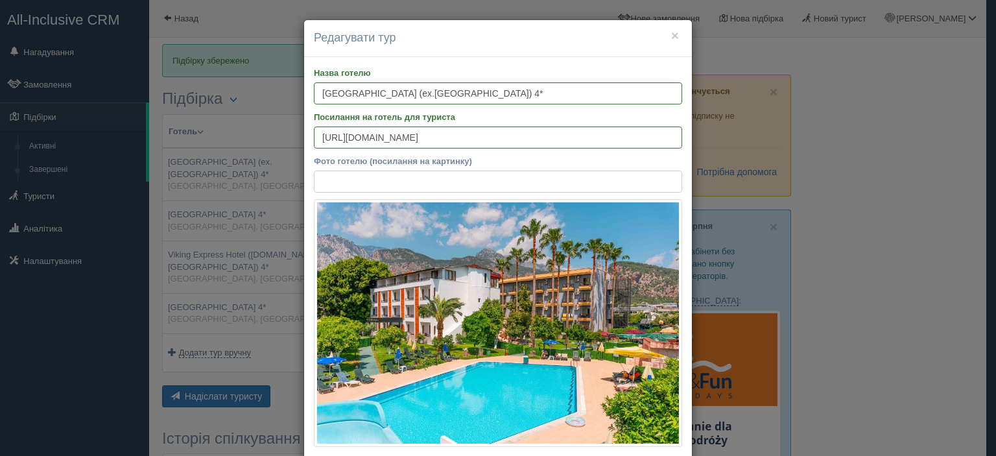
click at [442, 184] on input "Фото готелю (посилання на картинку)" at bounding box center [498, 182] width 368 height 22
paste input "[URL][DOMAIN_NAME]"
type input "[URL][DOMAIN_NAME]"
click at [499, 94] on input "[GEOGRAPHIC_DATA] (ex.[GEOGRAPHIC_DATA]) 4*" at bounding box center [498, 93] width 368 height 22
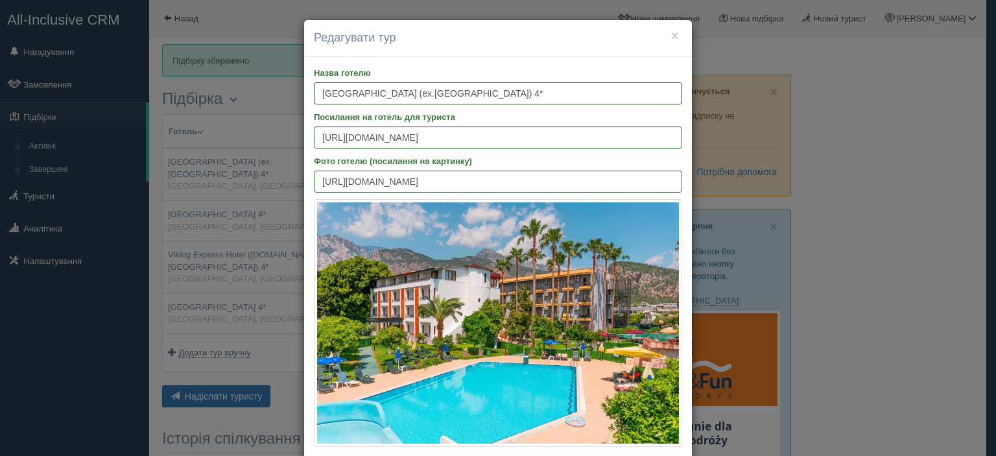
click at [499, 94] on input "[GEOGRAPHIC_DATA] (ex.[GEOGRAPHIC_DATA]) 4*" at bounding box center [498, 93] width 368 height 22
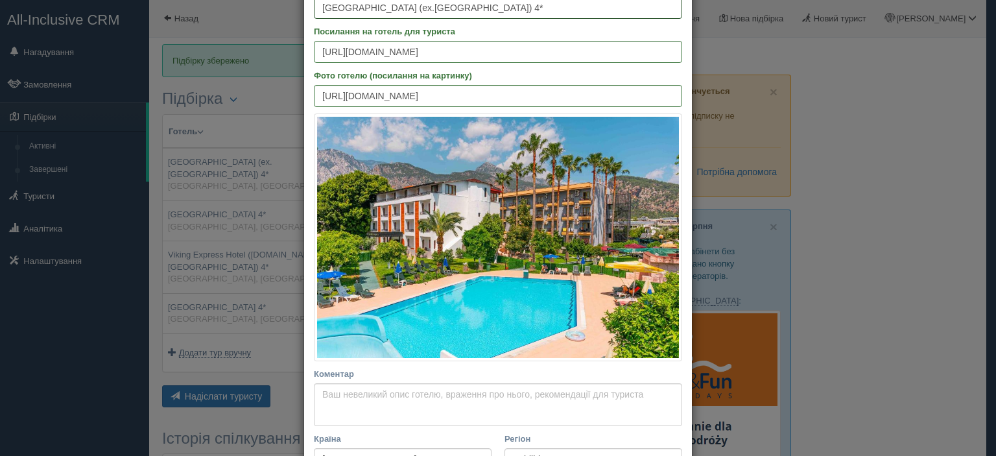
scroll to position [324, 0]
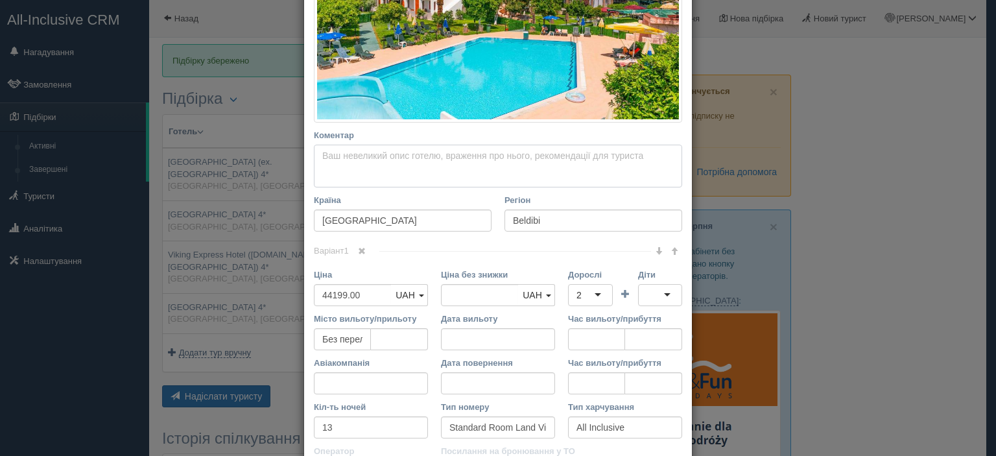
click at [481, 163] on textarea "Коментар Основний опис Додатковий опис Закріпити Збережено Необхідно вказати на…" at bounding box center [498, 166] width 368 height 43
paste textarea "[GEOGRAPHIC_DATA] (ex. Ruza Beach) 4* — готель у селищі [GEOGRAPHIC_DATA], за к…"
type textarea "[GEOGRAPHIC_DATA] (ex. Ruza Beach) 4* — готель у селищі [GEOGRAPHIC_DATA], за к…"
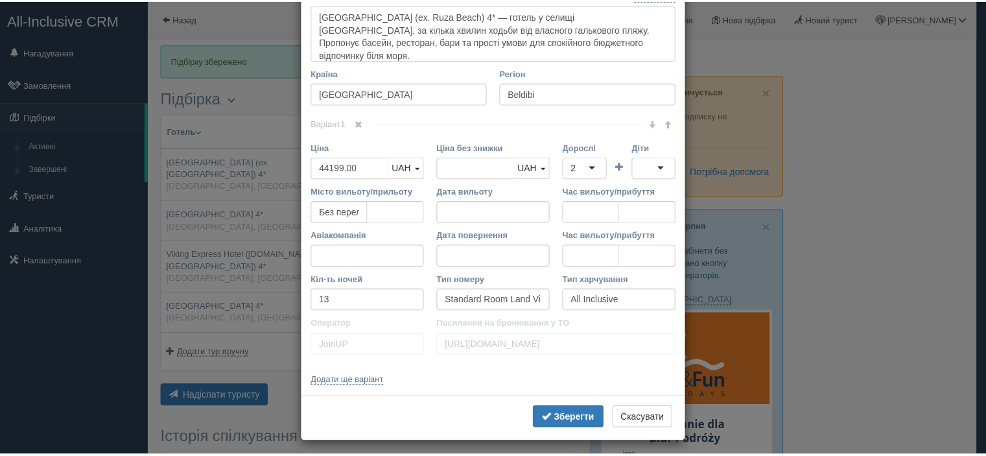
scroll to position [470, 0]
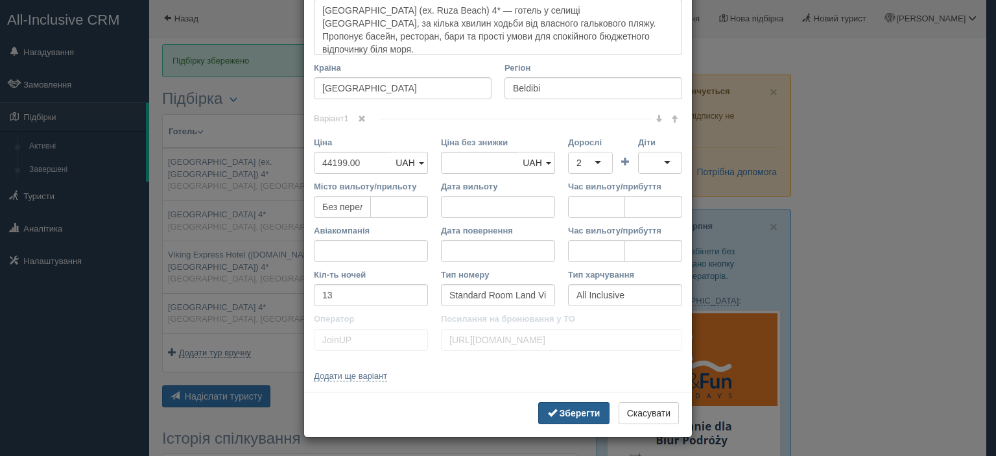
type textarea "[GEOGRAPHIC_DATA] (ex. Ruza Beach) 4* — готель у селищі [GEOGRAPHIC_DATA], за к…"
click at [565, 416] on b "Зберегти" at bounding box center [580, 413] width 41 height 10
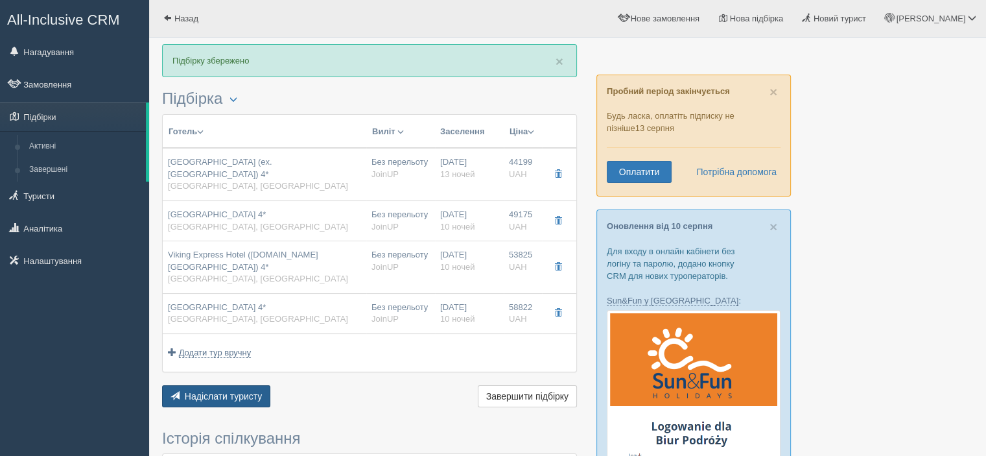
click at [246, 391] on span "Надіслати туристу" at bounding box center [224, 396] width 78 height 10
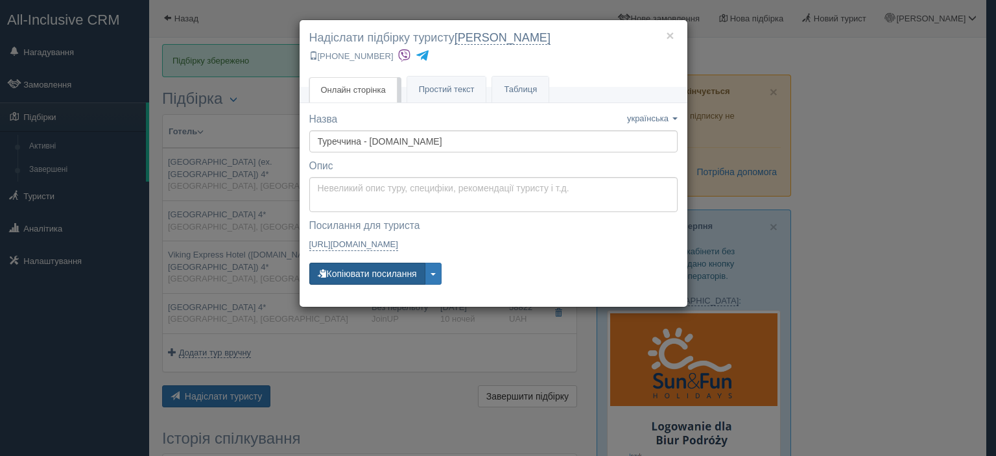
click at [367, 271] on button "Копіювати посилання" at bounding box center [367, 274] width 116 height 22
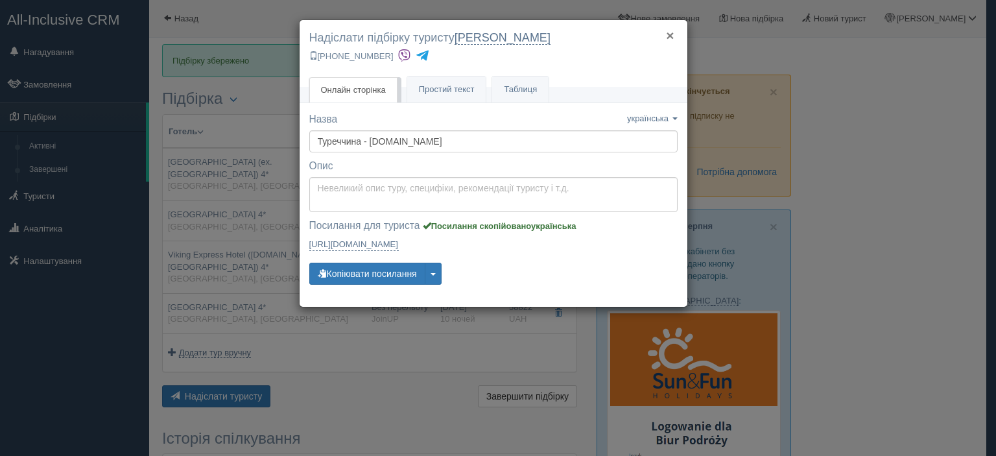
click at [673, 36] on button "×" at bounding box center [670, 36] width 8 height 14
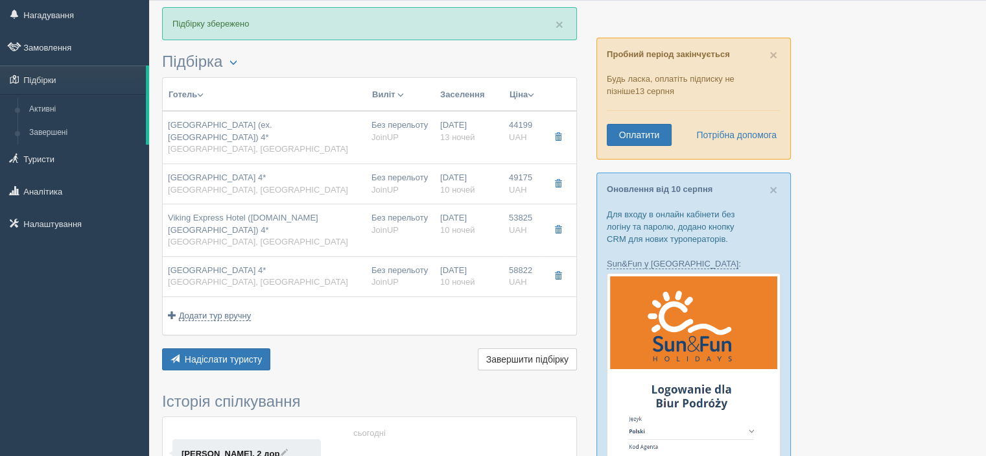
scroll to position [0, 0]
